Goal: Task Accomplishment & Management: Manage account settings

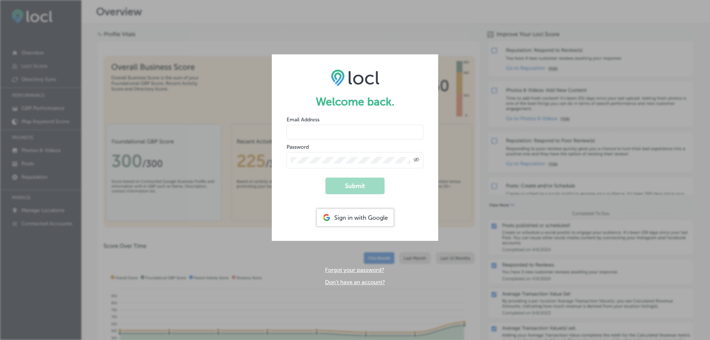
type input "[EMAIL_ADDRESS][DOMAIN_NAME]"
click at [417, 162] on icon "Created with Sketch." at bounding box center [416, 159] width 6 height 5
click at [353, 186] on button "Submit" at bounding box center [354, 185] width 59 height 17
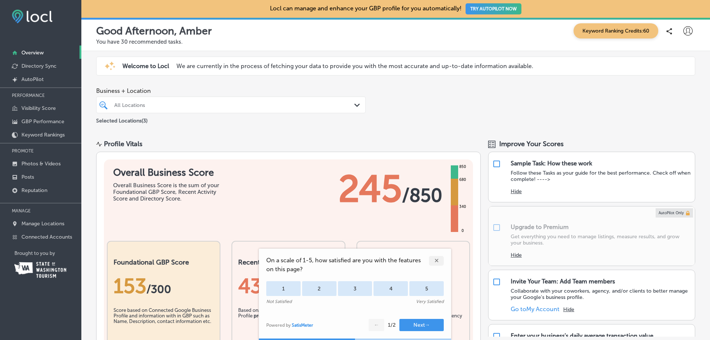
click at [683, 32] on icon at bounding box center [687, 30] width 9 height 9
click at [677, 75] on p "My Teams" at bounding box center [674, 76] width 27 height 9
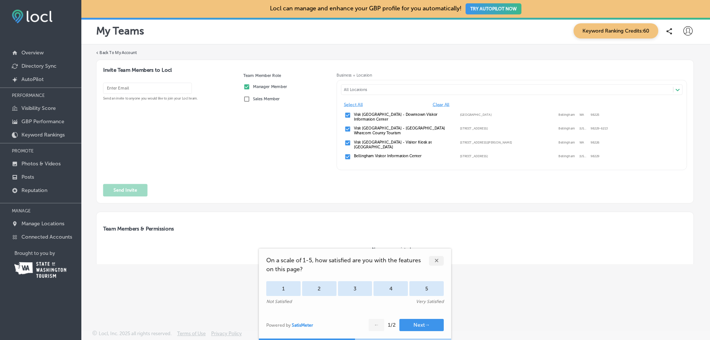
click at [690, 30] on icon at bounding box center [687, 30] width 9 height 9
click at [668, 57] on p "My Account" at bounding box center [677, 57] width 33 height 9
select select "US"
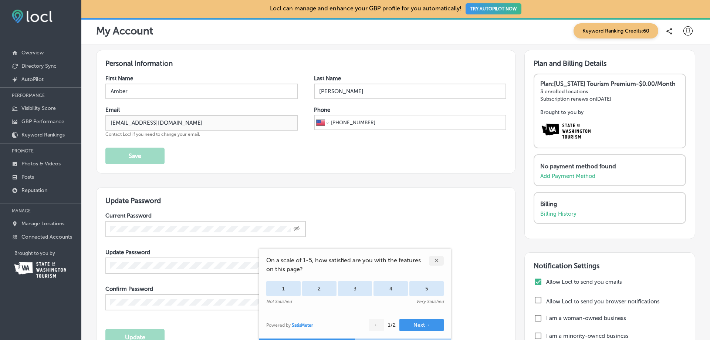
click at [433, 260] on div "✕" at bounding box center [436, 261] width 15 height 10
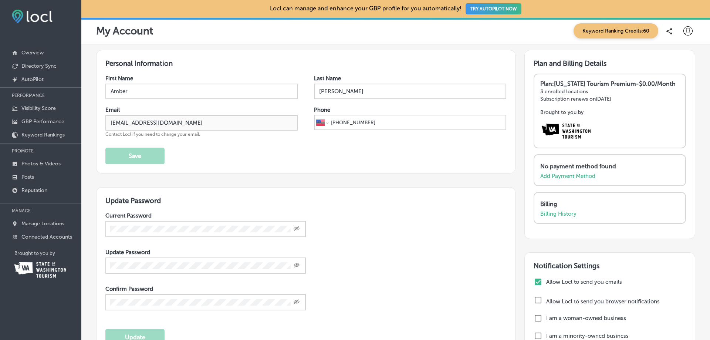
click at [683, 30] on icon at bounding box center [687, 30] width 9 height 9
click at [676, 74] on p "My Teams" at bounding box center [674, 76] width 27 height 9
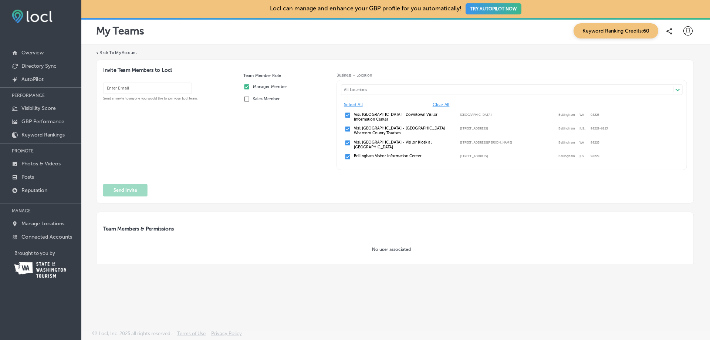
click at [129, 87] on input "email" at bounding box center [147, 88] width 89 height 11
type input "[PERSON_NAME][EMAIL_ADDRESS][DOMAIN_NAME]"
click at [129, 185] on button "Send Invite" at bounding box center [125, 190] width 44 height 13
